Goal: Task Accomplishment & Management: Use online tool/utility

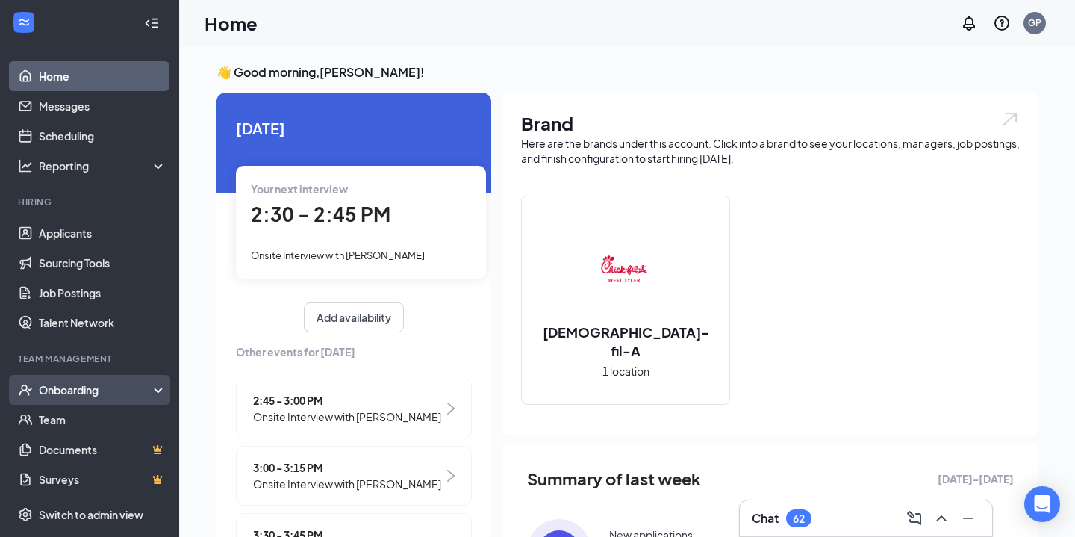
click at [69, 394] on div "Onboarding" at bounding box center [96, 389] width 115 height 15
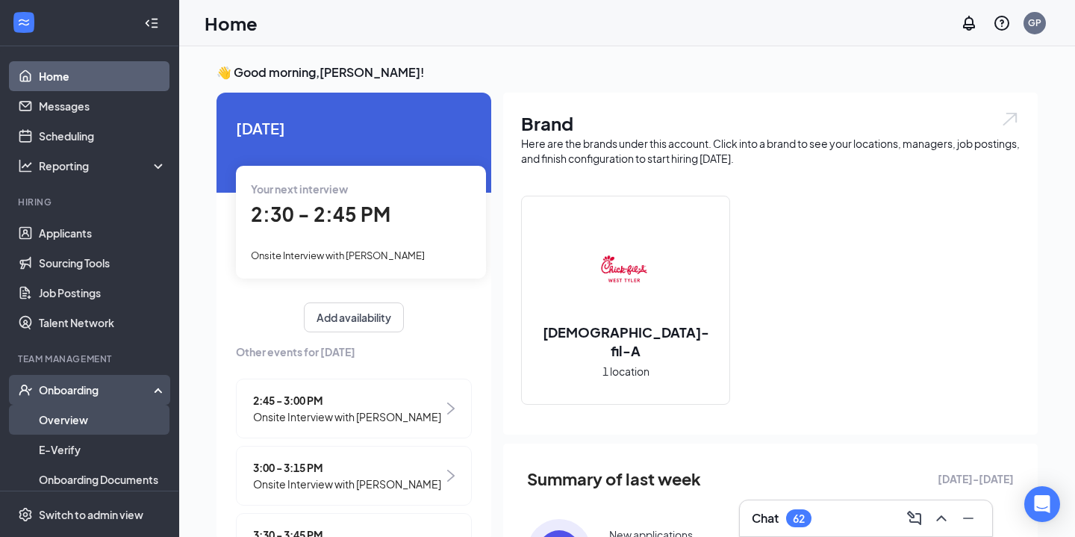
click at [72, 421] on link "Overview" at bounding box center [103, 420] width 128 height 30
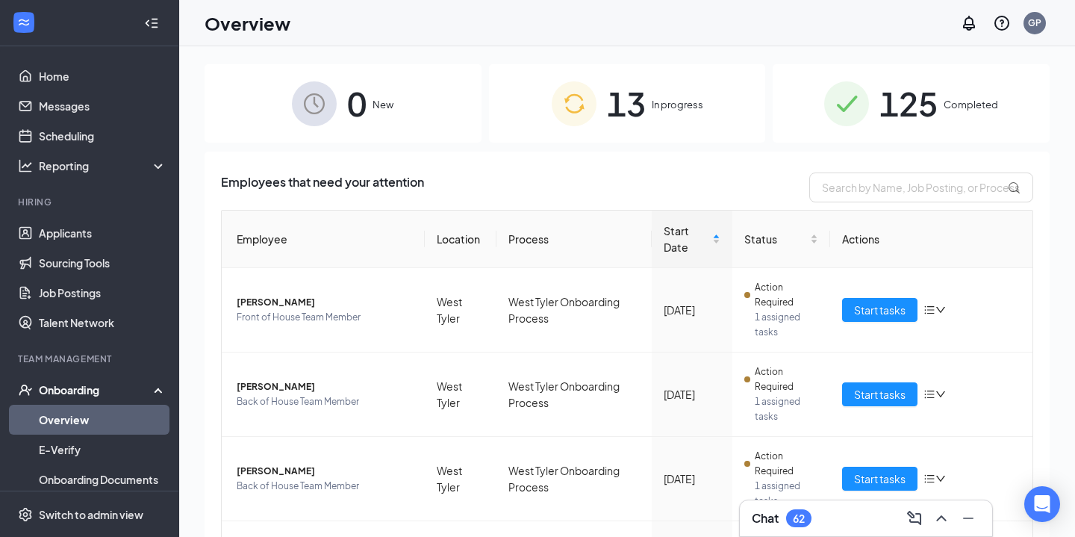
click at [639, 113] on span "13" at bounding box center [626, 104] width 39 height 52
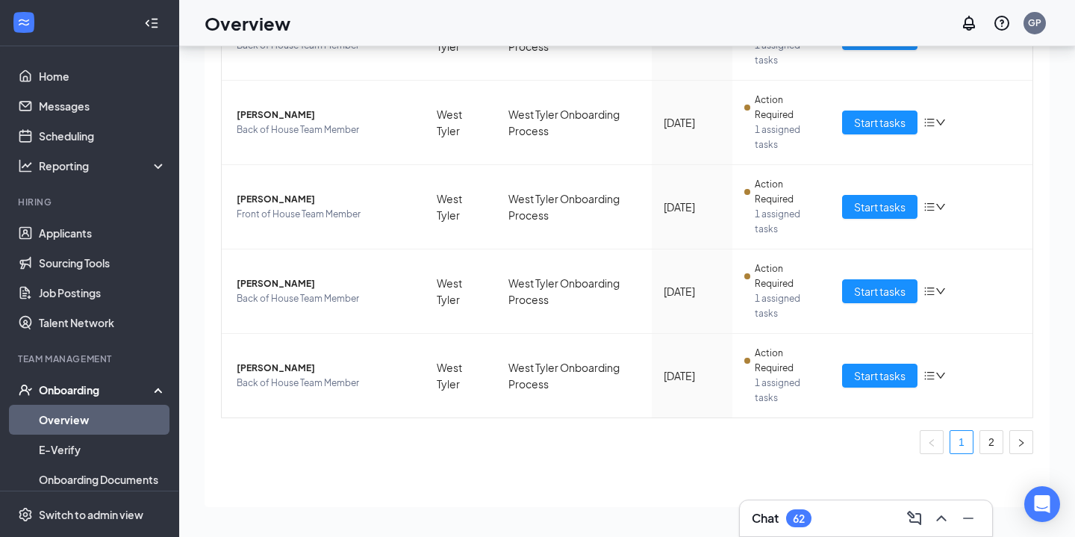
scroll to position [67, 0]
click at [986, 436] on link "2" at bounding box center [991, 442] width 22 height 22
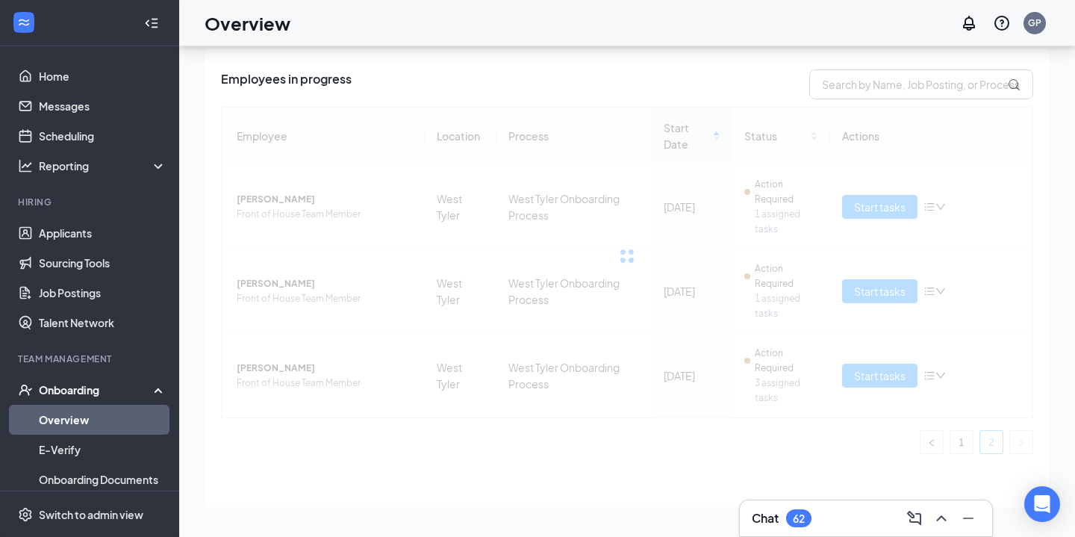
scroll to position [36, 0]
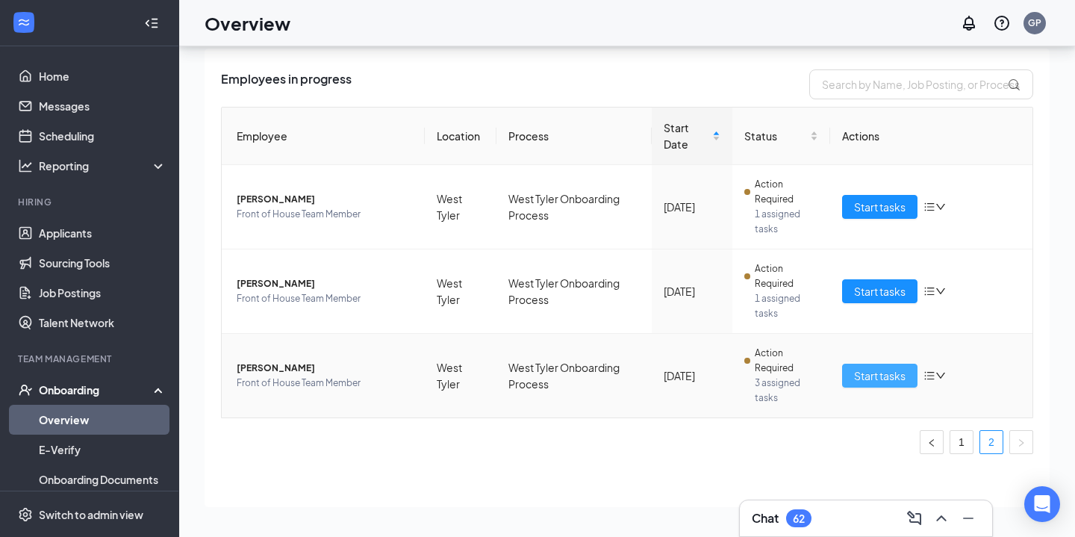
click at [880, 368] on span "Start tasks" at bounding box center [880, 375] width 52 height 16
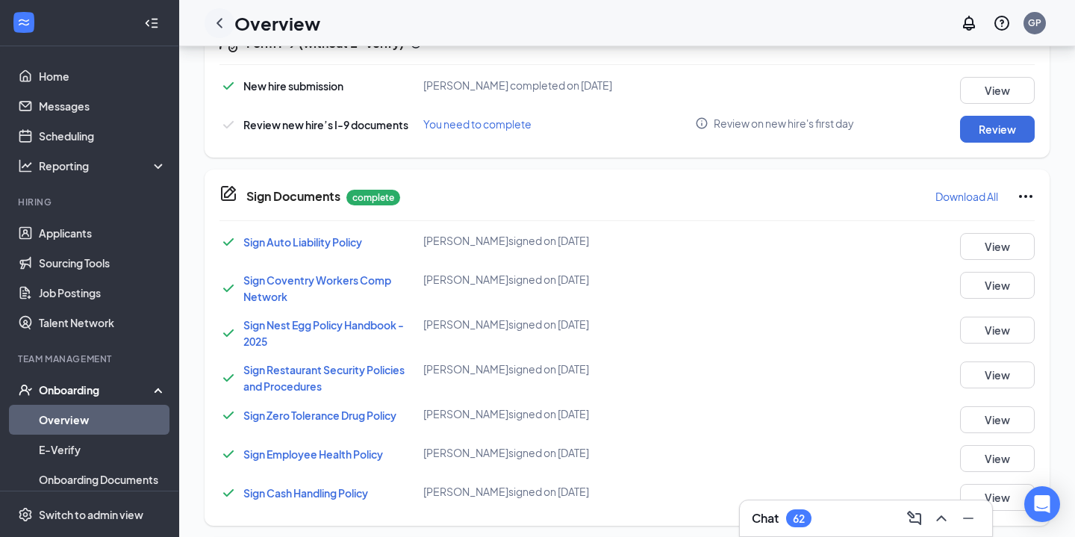
click at [220, 23] on icon "ChevronLeft" at bounding box center [220, 23] width 18 height 18
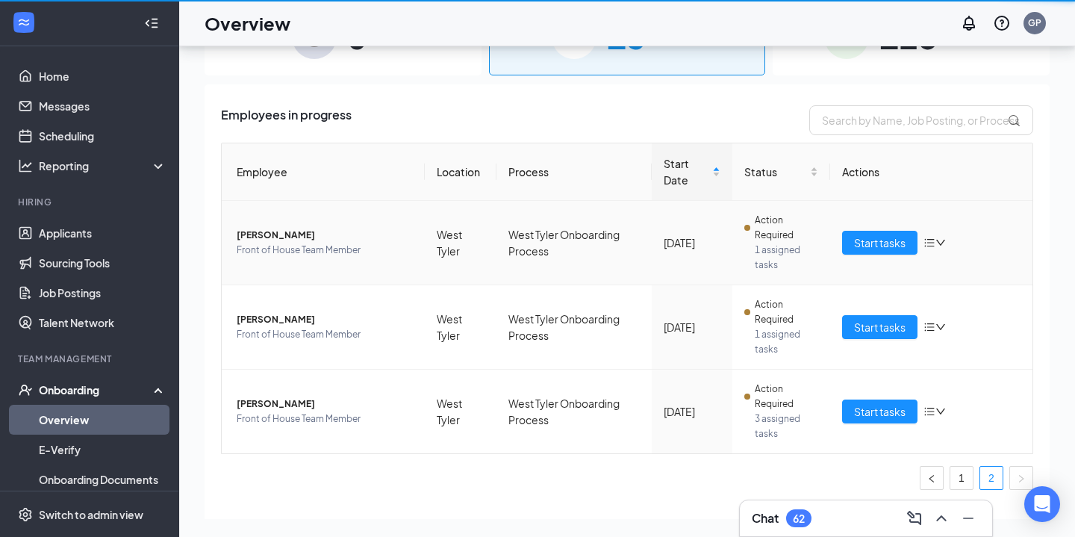
scroll to position [67, 0]
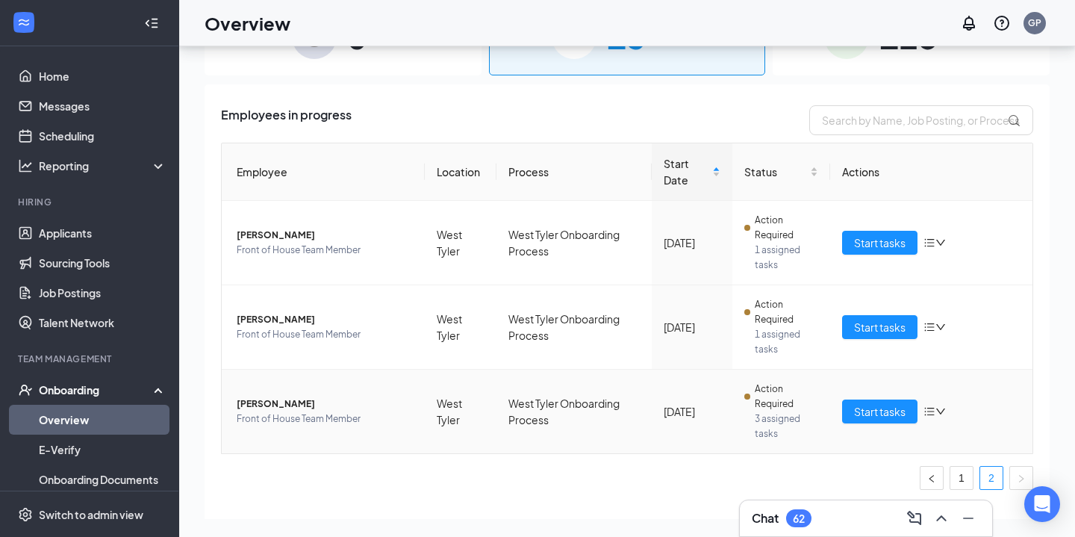
click at [292, 399] on span "[PERSON_NAME]" at bounding box center [325, 404] width 176 height 15
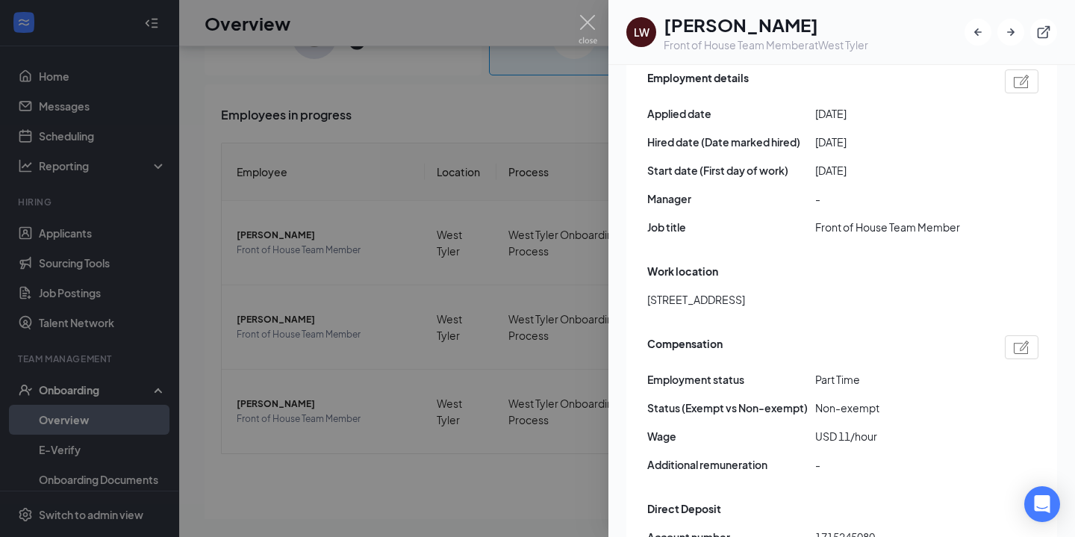
scroll to position [809, 0]
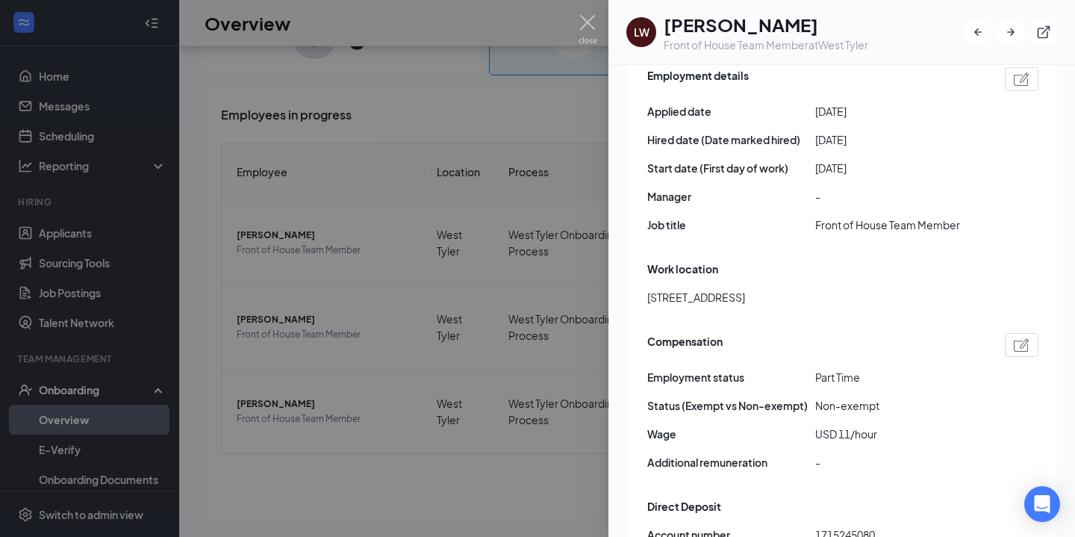
click at [388, 461] on div at bounding box center [537, 268] width 1075 height 537
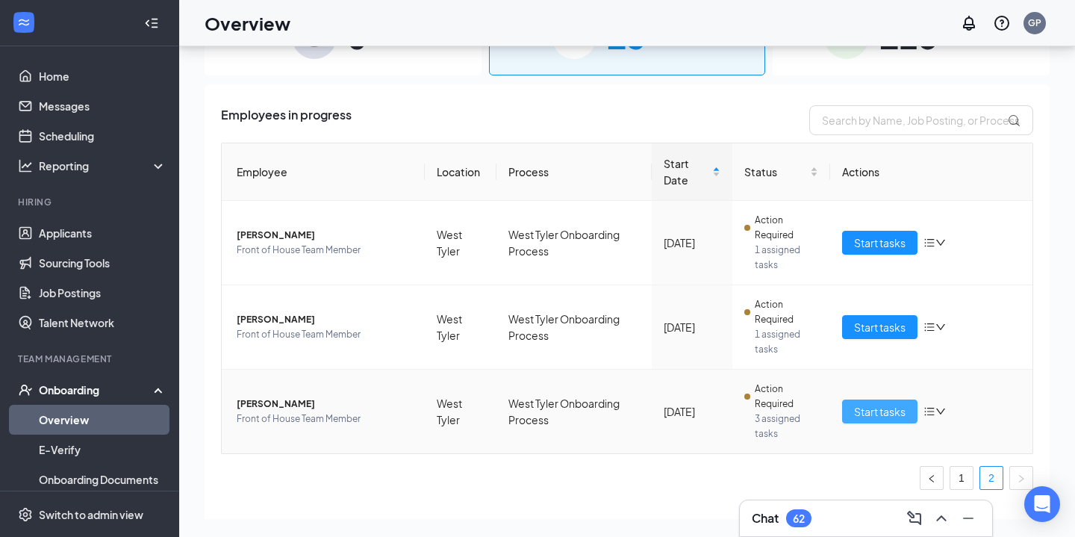
click at [890, 415] on span "Start tasks" at bounding box center [880, 411] width 52 height 16
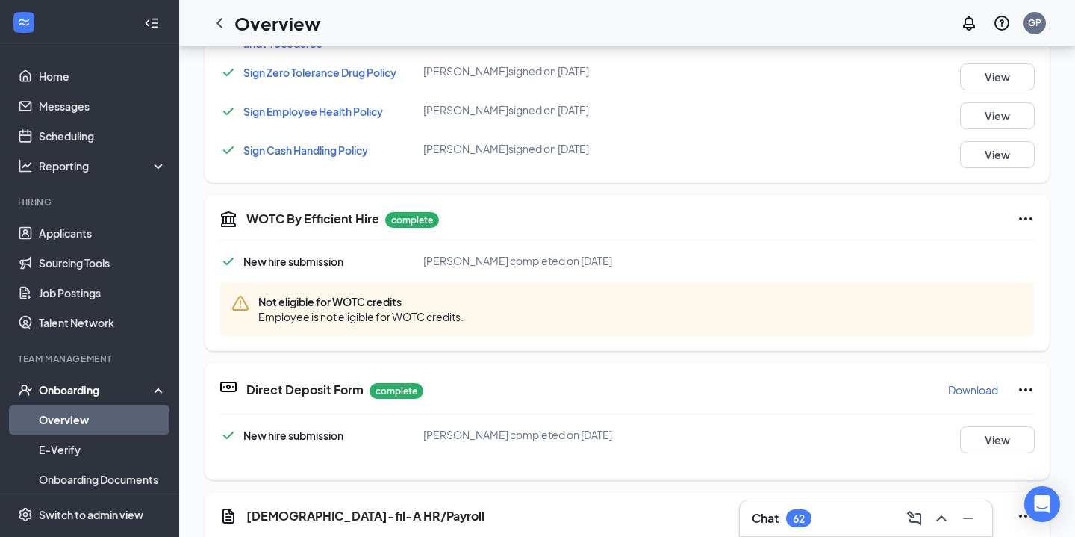
scroll to position [525, 0]
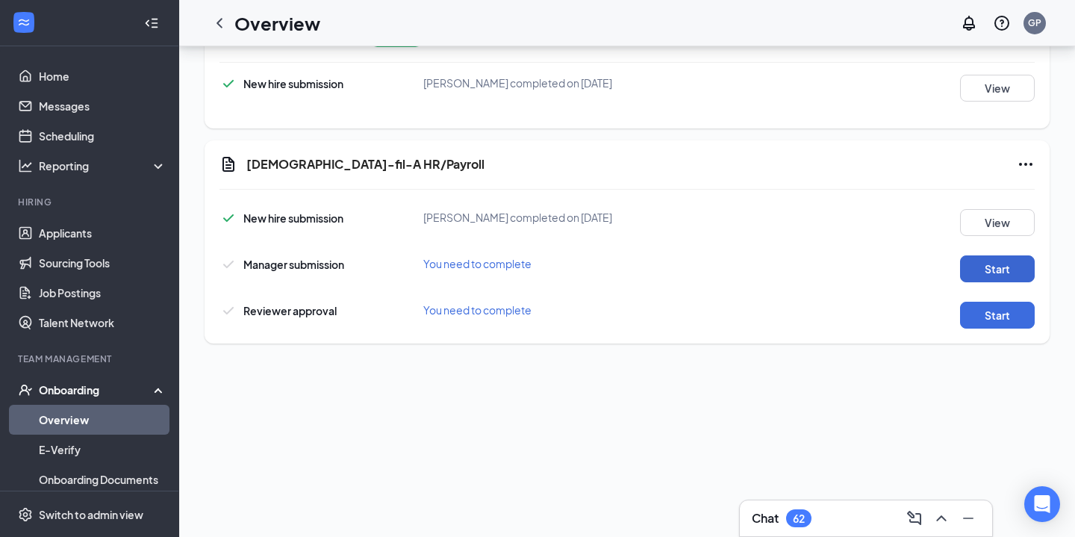
click at [971, 268] on button "Start" at bounding box center [997, 268] width 75 height 27
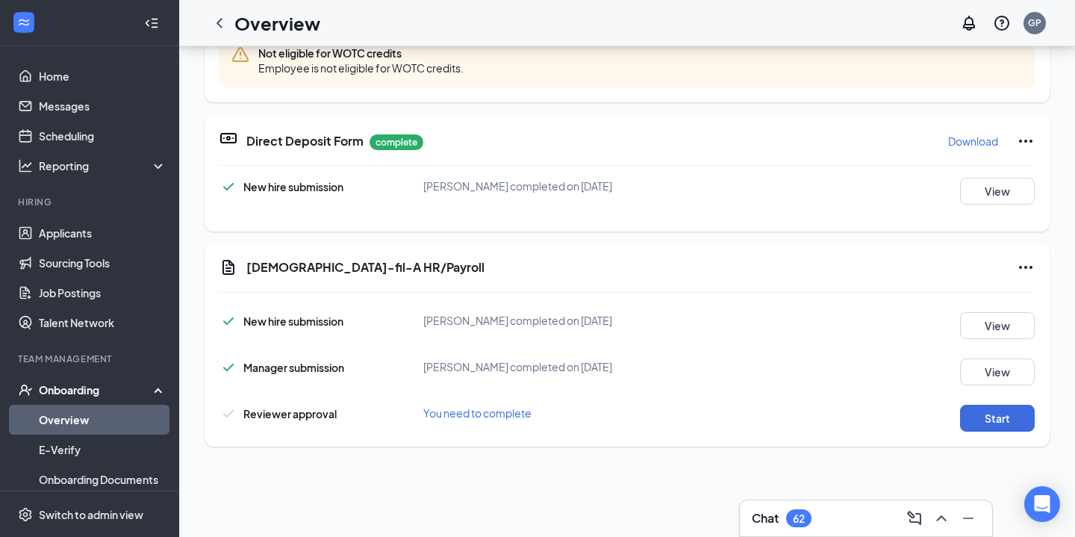
scroll to position [47, 0]
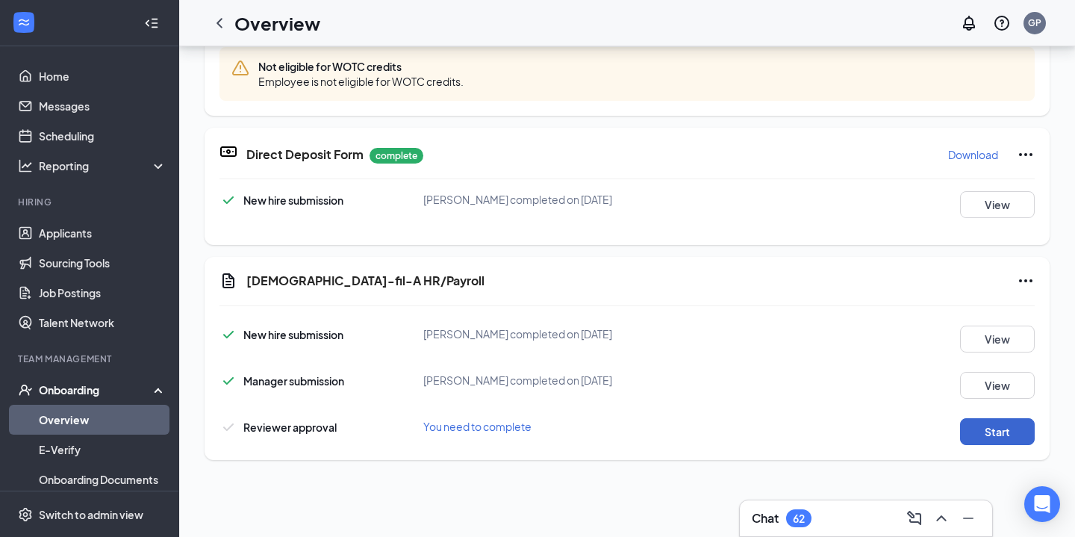
click at [971, 432] on button "Start" at bounding box center [997, 431] width 75 height 27
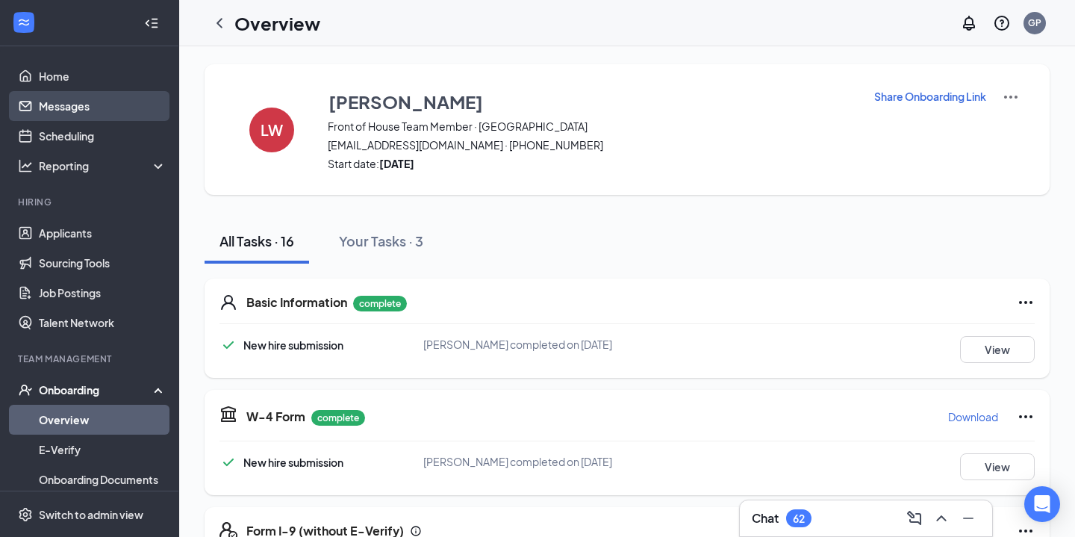
scroll to position [0, 0]
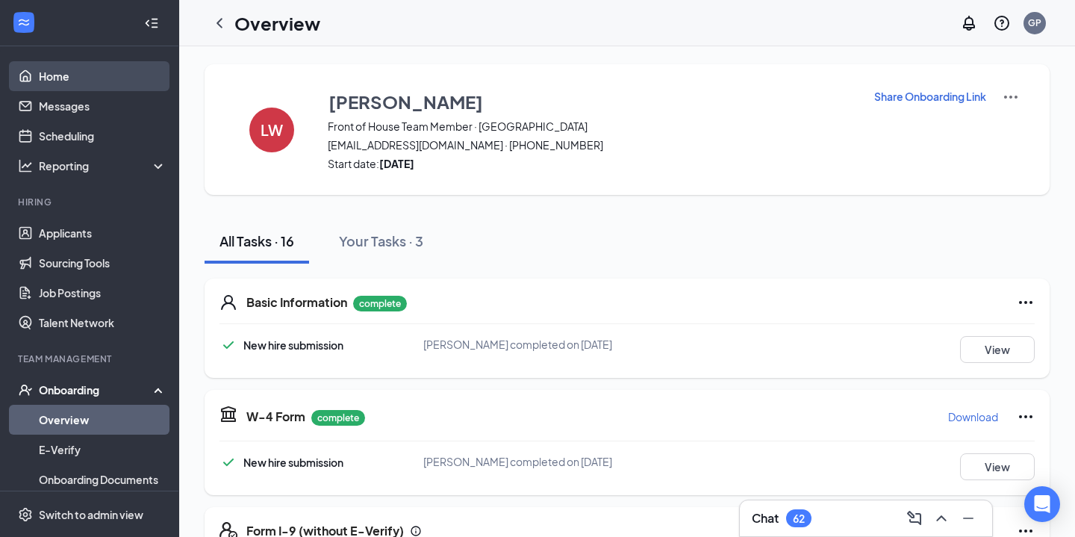
click at [74, 77] on link "Home" at bounding box center [103, 76] width 128 height 30
